Goal: Find contact information: Find contact information

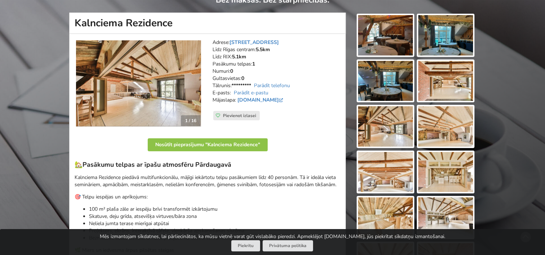
scroll to position [180, 0]
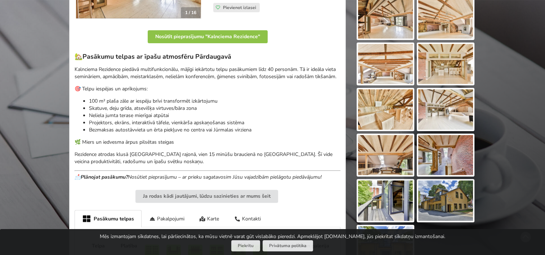
click at [450, 199] on img at bounding box center [445, 200] width 55 height 40
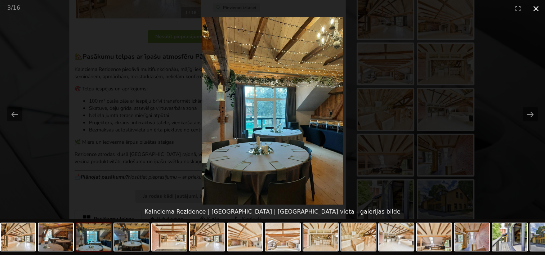
click at [538, 10] on button "Close gallery" at bounding box center [536, 8] width 18 height 17
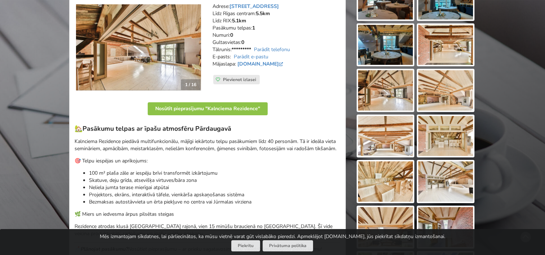
scroll to position [36, 0]
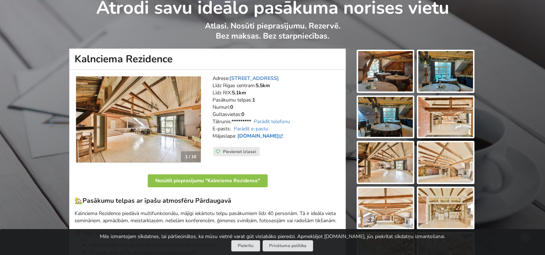
click at [271, 136] on link "www.kalnciemarezidence.lv" at bounding box center [260, 135] width 47 height 7
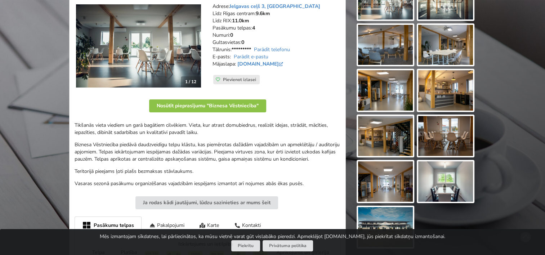
scroll to position [144, 0]
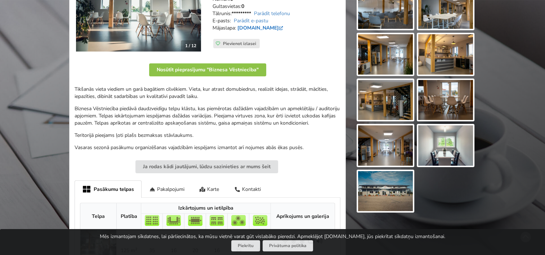
click at [275, 26] on link "[DOMAIN_NAME]" at bounding box center [260, 27] width 47 height 7
click at [266, 20] on link "Parādīt e-pastu" at bounding box center [251, 20] width 35 height 7
drag, startPoint x: 310, startPoint y: 18, endPoint x: 233, endPoint y: 22, distance: 76.5
click at [233, 22] on address "Adrese: Jelgavas ceļš 3, Tīraine Līdz Rīgas centram: 9.6km Līdz RIX: 11.0km [GE…" at bounding box center [276, 3] width 128 height 72
copy link "[EMAIL_ADDRESS][DOMAIN_NAME]"
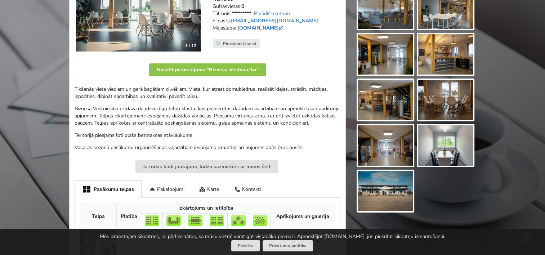
copy link "[EMAIL_ADDRESS][DOMAIN_NAME]"
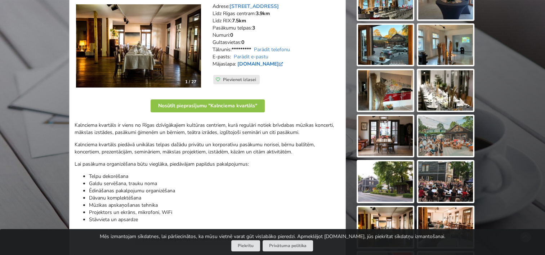
scroll to position [72, 0]
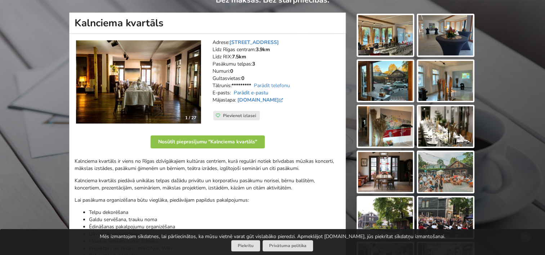
click at [261, 91] on link "Parādīt e-pastu" at bounding box center [251, 92] width 35 height 7
drag, startPoint x: 302, startPoint y: 91, endPoint x: 232, endPoint y: 91, distance: 70.6
click at [232, 91] on address "Adrese: Kalnciema iela 35, Rīga Līdz Rīgas centram: 3.9km Līdz RIX: 7.5km Pasāk…" at bounding box center [276, 75] width 128 height 72
copy address "pasakumi@kalnciemakvartals.lv"
